Goal: Task Accomplishment & Management: Complete application form

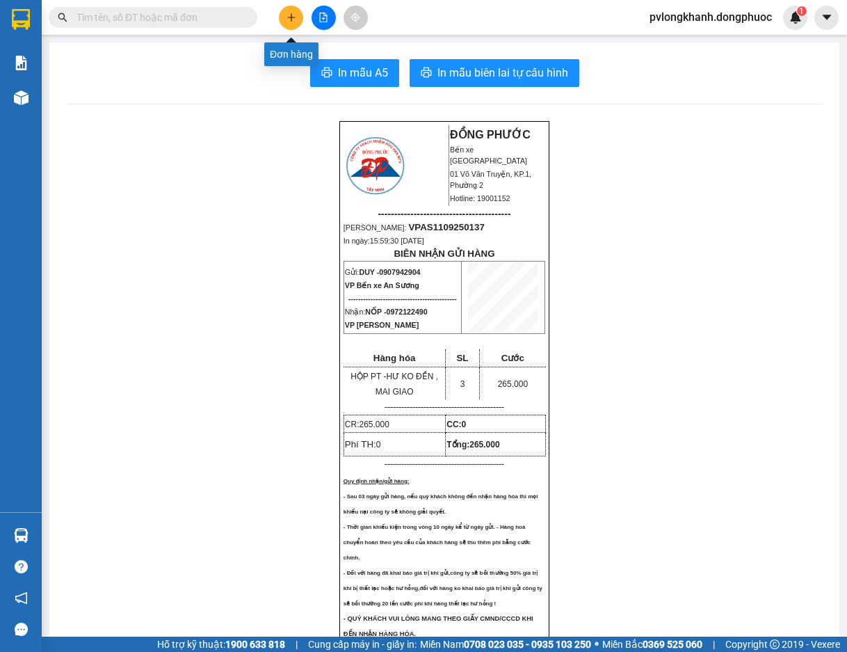
click at [289, 19] on icon "plus" at bounding box center [292, 18] width 10 height 10
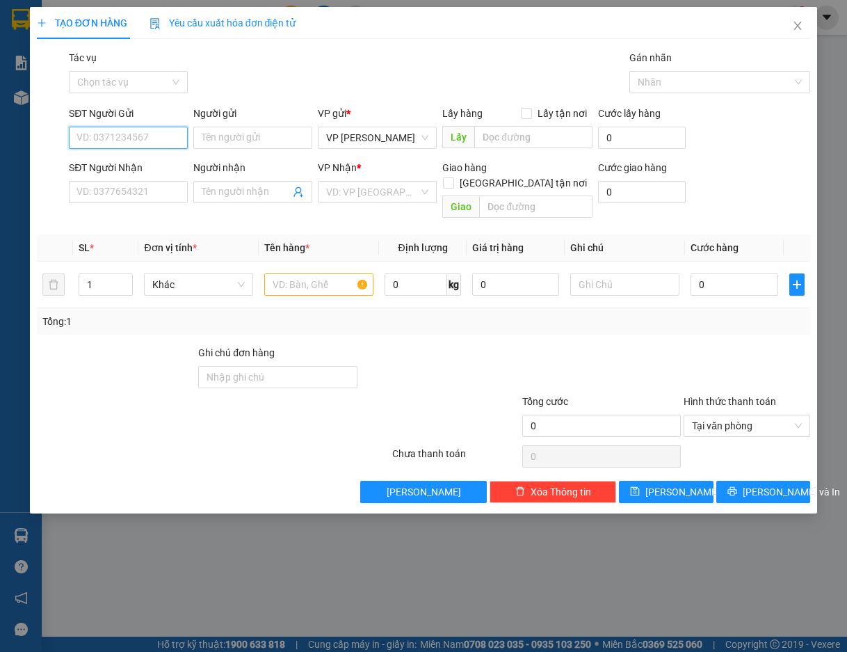
click at [156, 139] on input "SĐT Người Gửi" at bounding box center [128, 138] width 119 height 22
type input "0983503585"
click at [223, 139] on input "Người gửi" at bounding box center [252, 138] width 119 height 22
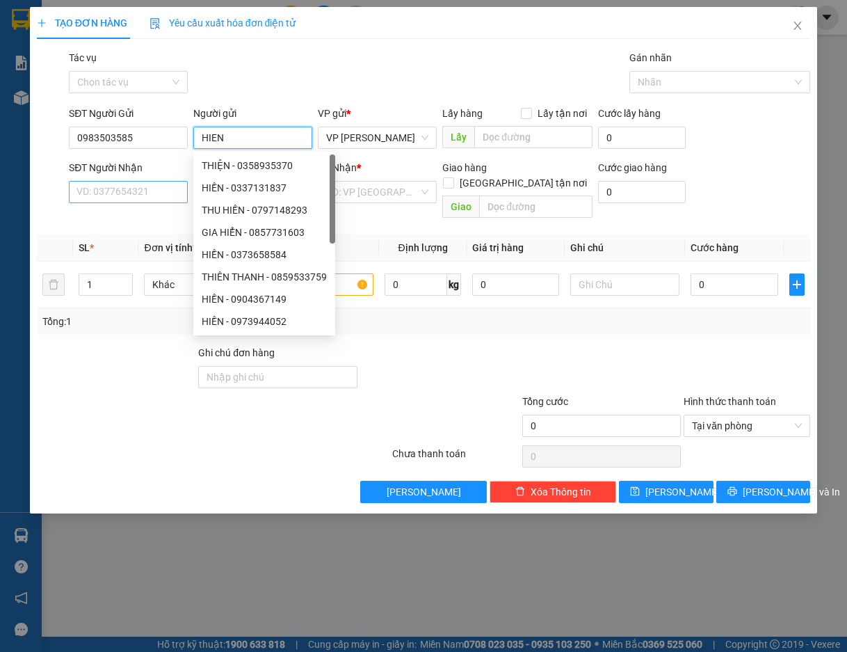
type input "HIEN"
click at [124, 191] on input "SĐT Người Nhận" at bounding box center [128, 192] width 119 height 22
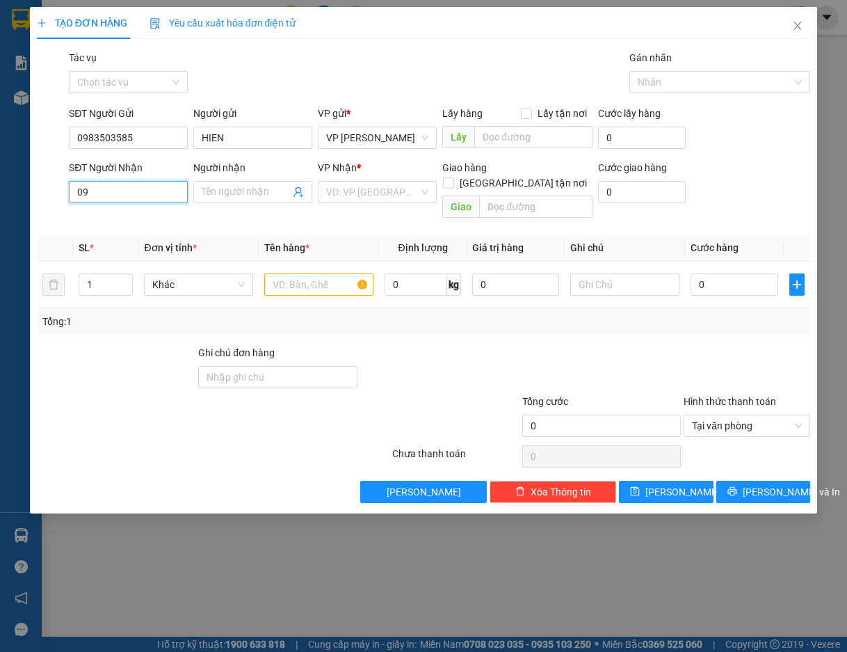
type input "0"
click at [152, 141] on input "0983503585" at bounding box center [128, 138] width 119 height 22
type input "0"
click at [234, 134] on input "HIEN" at bounding box center [252, 138] width 119 height 22
type input "H"
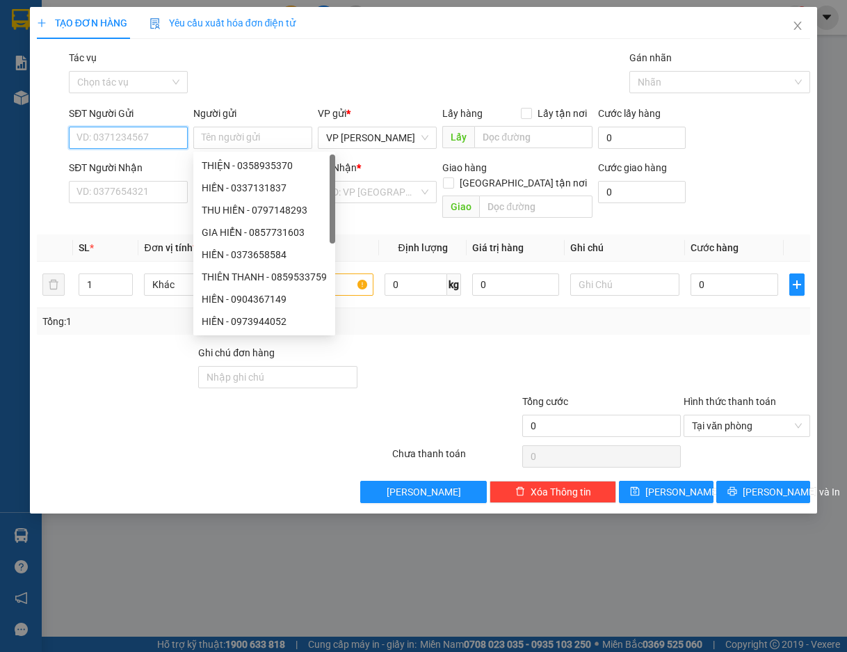
click at [118, 145] on input "SĐT Người Gửi" at bounding box center [128, 138] width 119 height 22
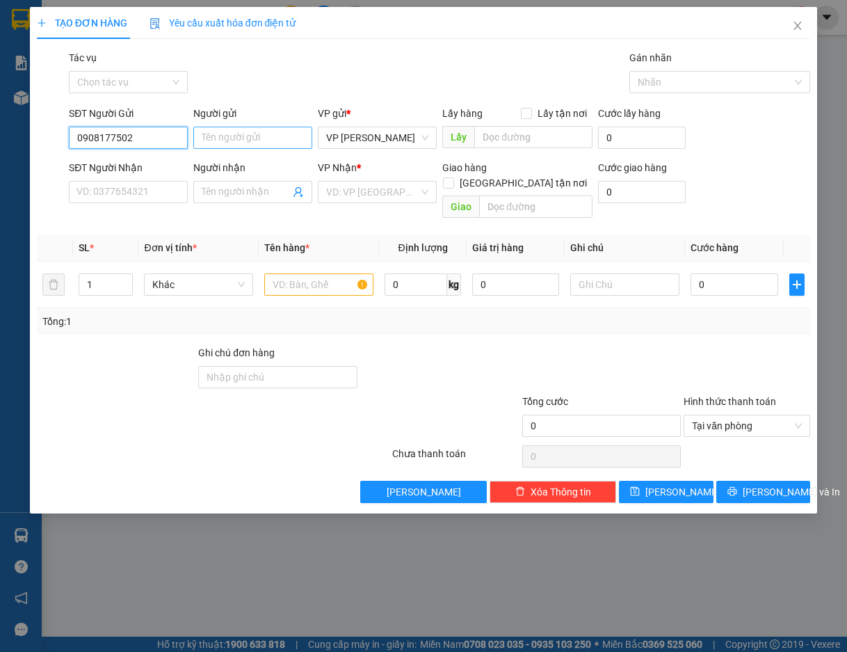
type input "0908177502"
click at [245, 138] on input "Người gửi" at bounding box center [252, 138] width 119 height 22
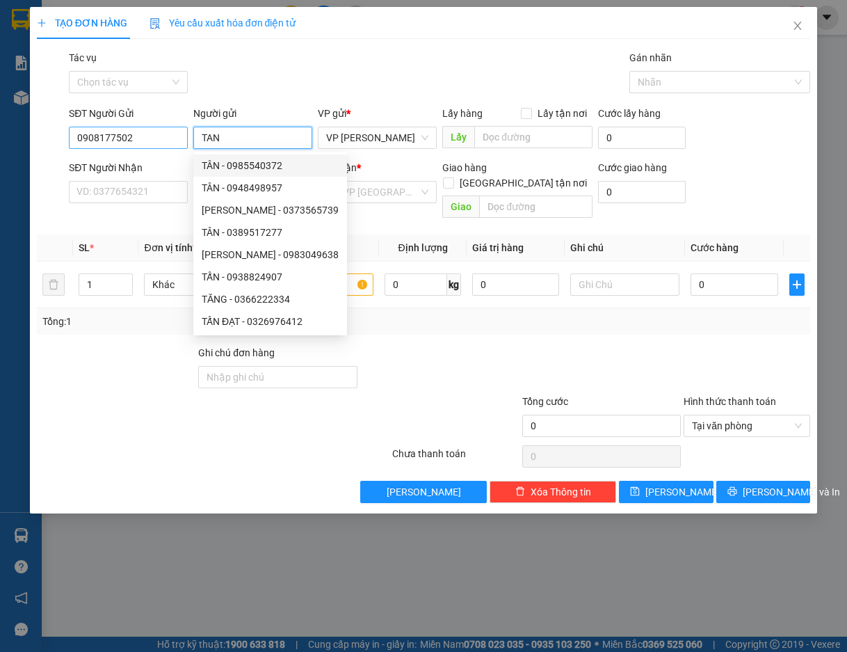
type input "TAN"
click at [120, 139] on input "0908177502" at bounding box center [128, 138] width 119 height 22
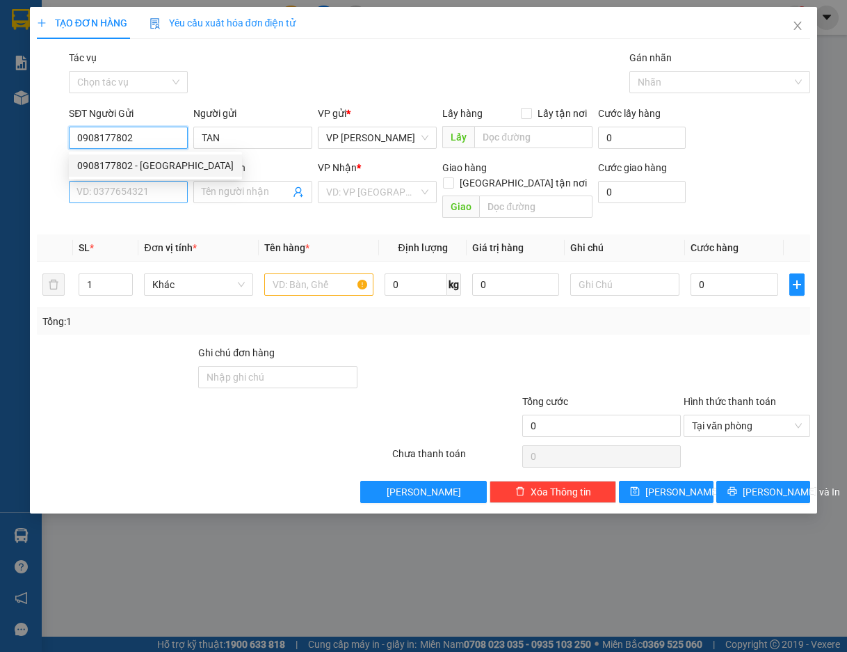
type input "0908177802"
click at [138, 193] on input "SĐT Người Nhận" at bounding box center [128, 192] width 119 height 22
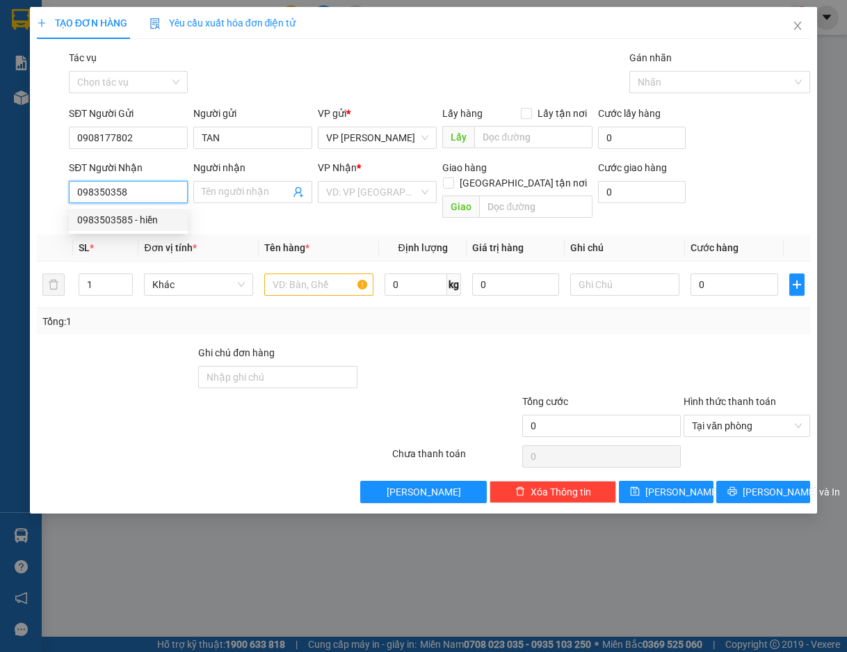
click at [108, 220] on div "0983503585 - hiền" at bounding box center [128, 219] width 102 height 15
type input "0983503585"
type input "hiền"
type input "30.000"
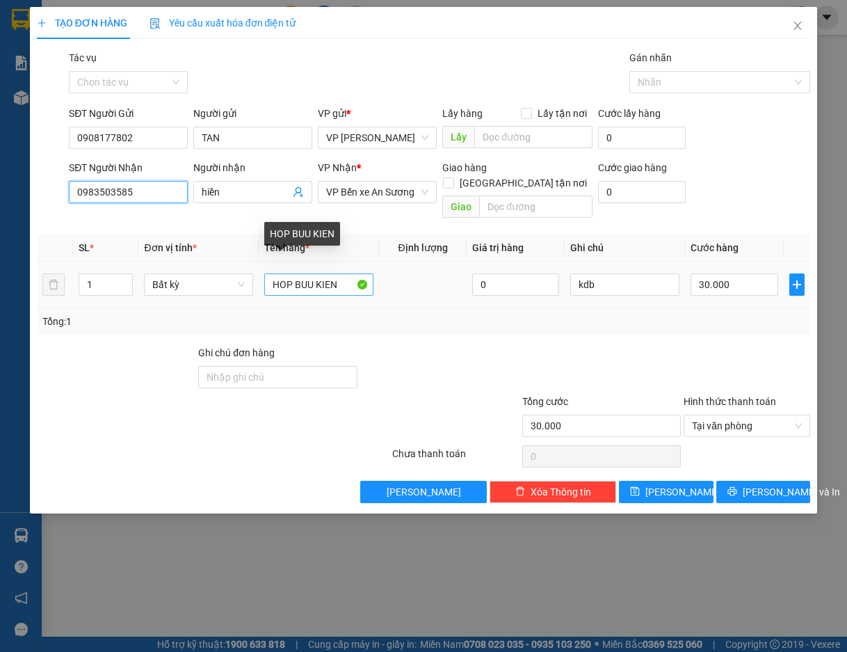
type input "0983503585"
click at [344, 273] on input "HOP BUU KIEN" at bounding box center [318, 284] width 109 height 22
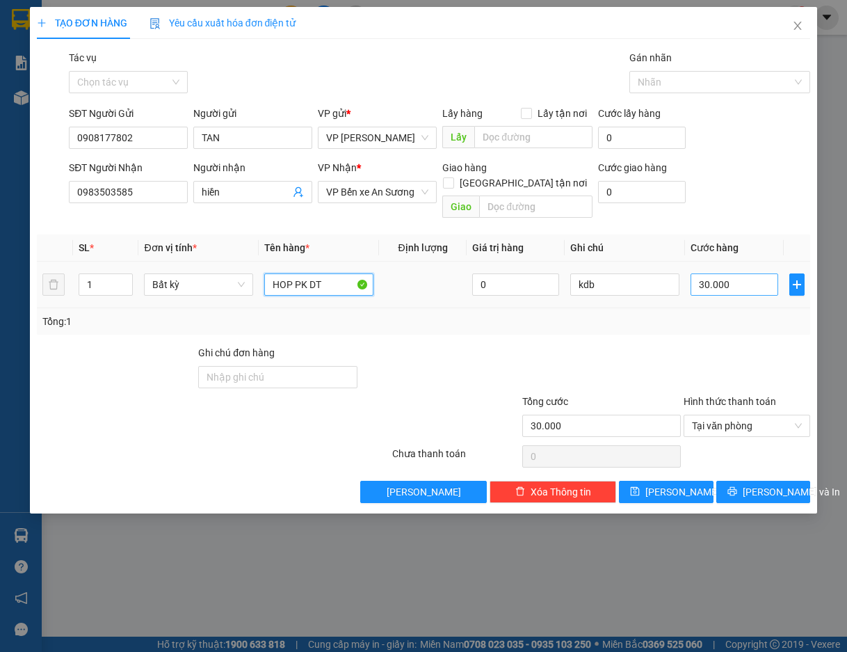
type input "HOP PK DT"
click at [751, 273] on input "30.000" at bounding box center [734, 284] width 87 height 22
type input "0"
type input "2"
type input "02"
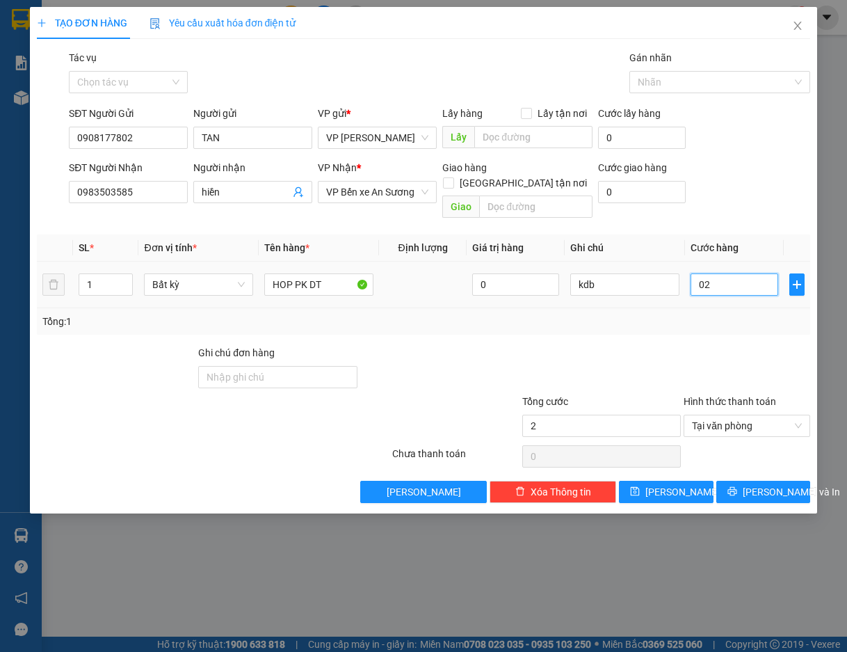
type input "25"
type input "025"
type input "25.000"
click at [766, 484] on span "[PERSON_NAME] và In" at bounding box center [791, 491] width 97 height 15
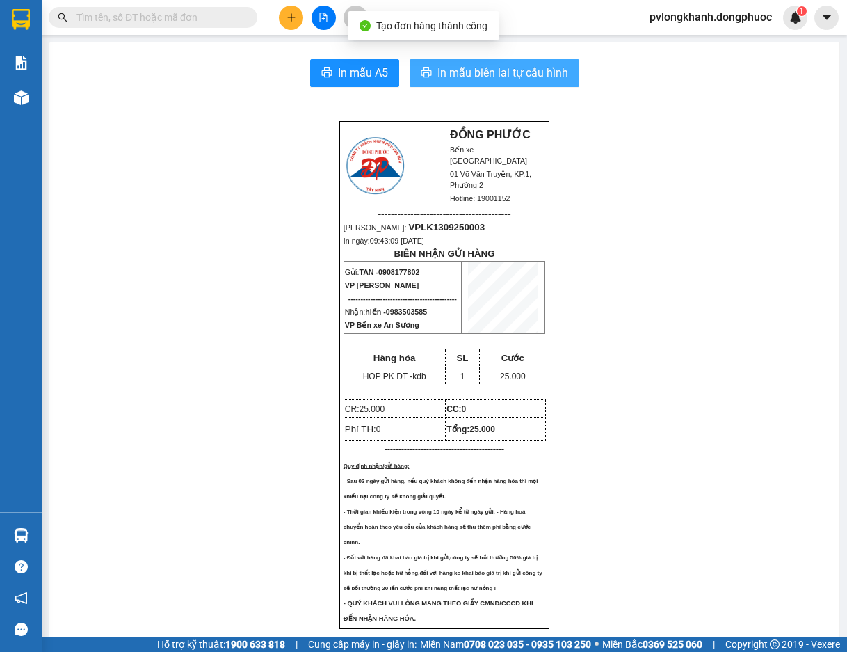
click at [513, 70] on span "In mẫu biên lai tự cấu hình" at bounding box center [502, 72] width 131 height 17
